Goal: Check status: Check status

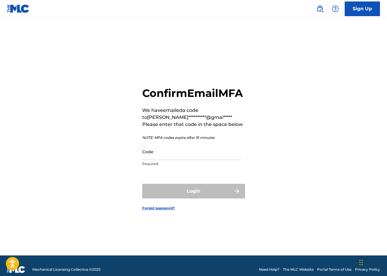
click at [155, 156] on input "Code" at bounding box center [191, 152] width 99 height 17
paste input "471360"
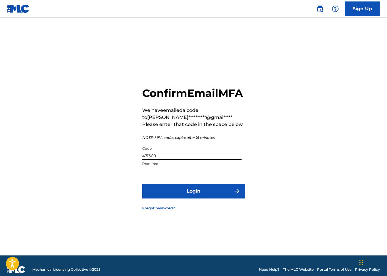
type input "471360"
click at [194, 198] on button "Login" at bounding box center [193, 191] width 103 height 15
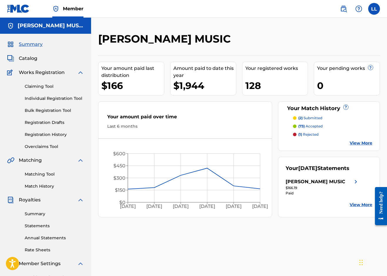
click at [311, 118] on p "(2) submitted" at bounding box center [310, 118] width 24 height 5
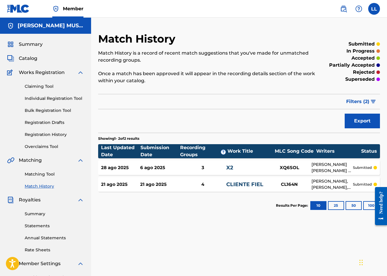
click at [35, 44] on span "Summary" at bounding box center [31, 44] width 24 height 7
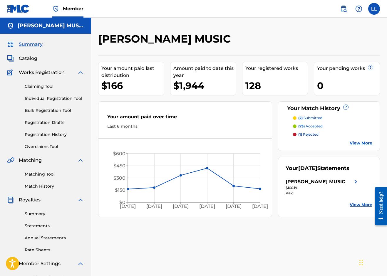
click at [375, 11] on label at bounding box center [374, 9] width 12 height 12
click at [374, 9] on input "LL [PERSON_NAME] [EMAIL_ADDRESS][DOMAIN_NAME] Notification Preferences Profile …" at bounding box center [374, 9] width 0 height 0
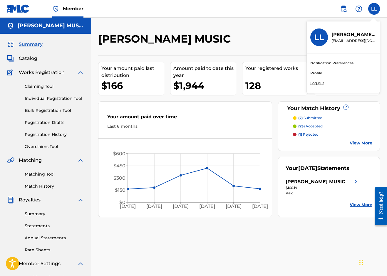
click at [318, 84] on p "Log out" at bounding box center [318, 83] width 14 height 5
click at [374, 9] on input "LL [PERSON_NAME] [EMAIL_ADDRESS][DOMAIN_NAME] Notification Preferences Profile …" at bounding box center [374, 9] width 0 height 0
